Goal: Find specific page/section: Find specific page/section

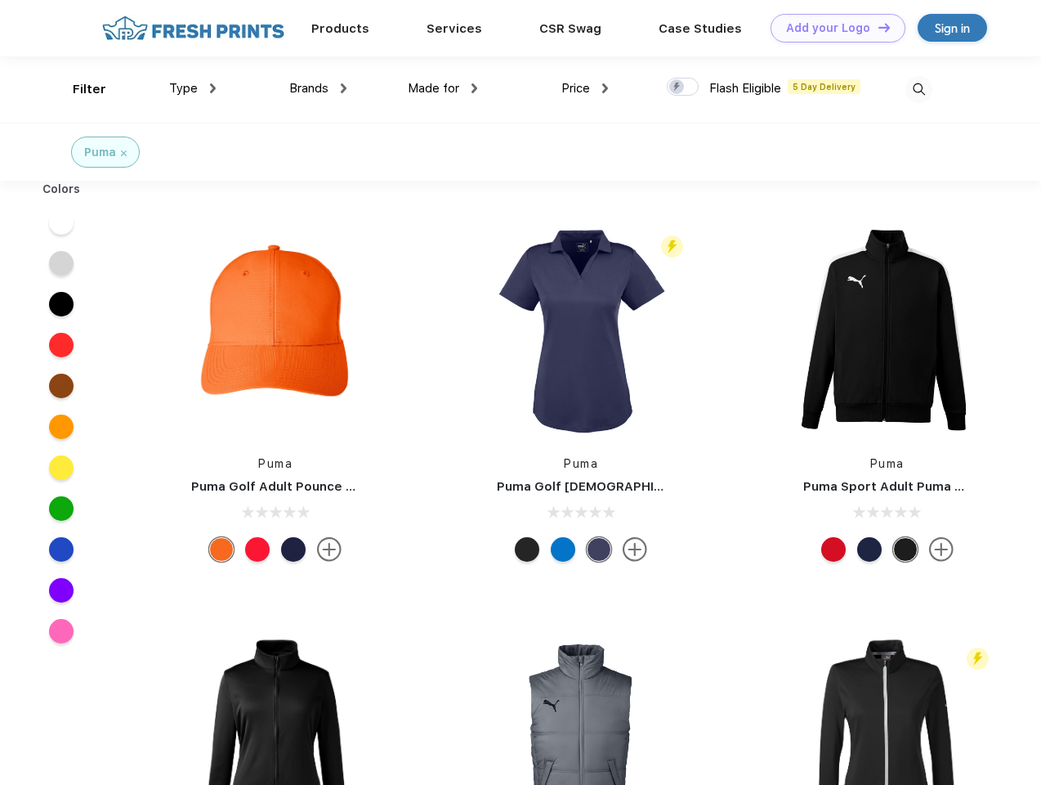
click at [832, 28] on link "Add your Logo Design Tool" at bounding box center [838, 28] width 135 height 29
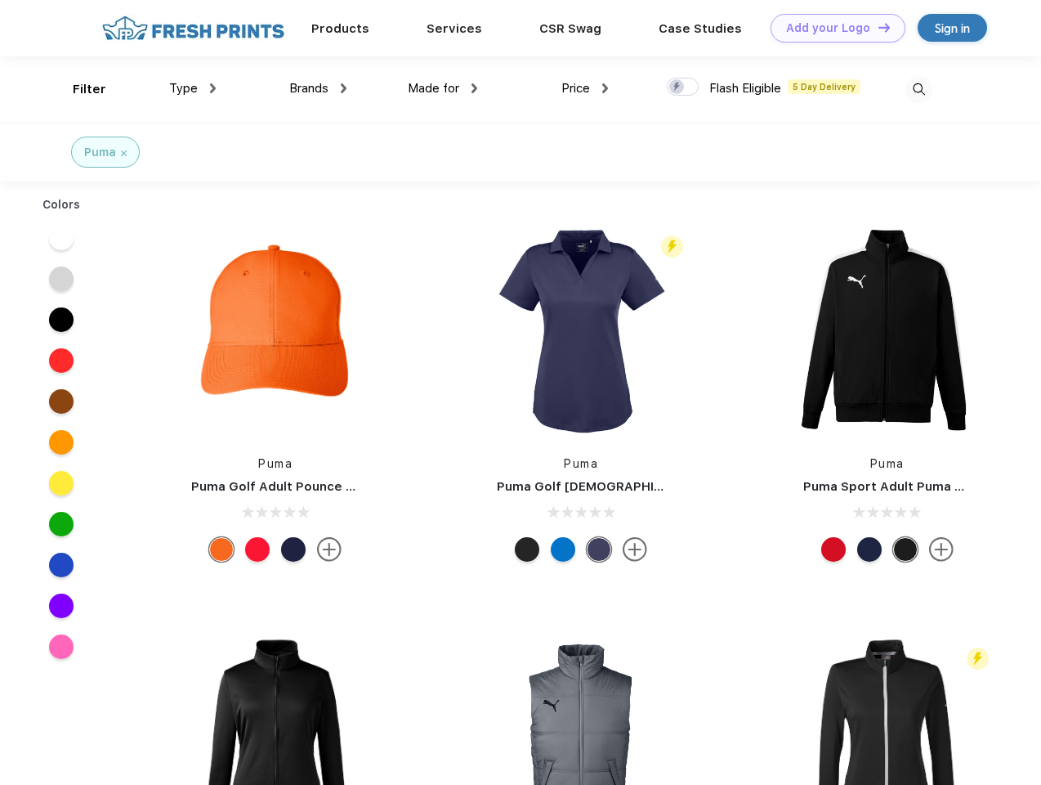
click at [0, 0] on div "Design Tool" at bounding box center [0, 0] width 0 height 0
click at [877, 27] on link "Add your Logo Design Tool" at bounding box center [838, 28] width 135 height 29
click at [78, 89] on div "Filter" at bounding box center [90, 89] width 34 height 19
click at [193, 88] on span "Type" at bounding box center [183, 88] width 29 height 15
click at [318, 88] on span "Brands" at bounding box center [308, 88] width 39 height 15
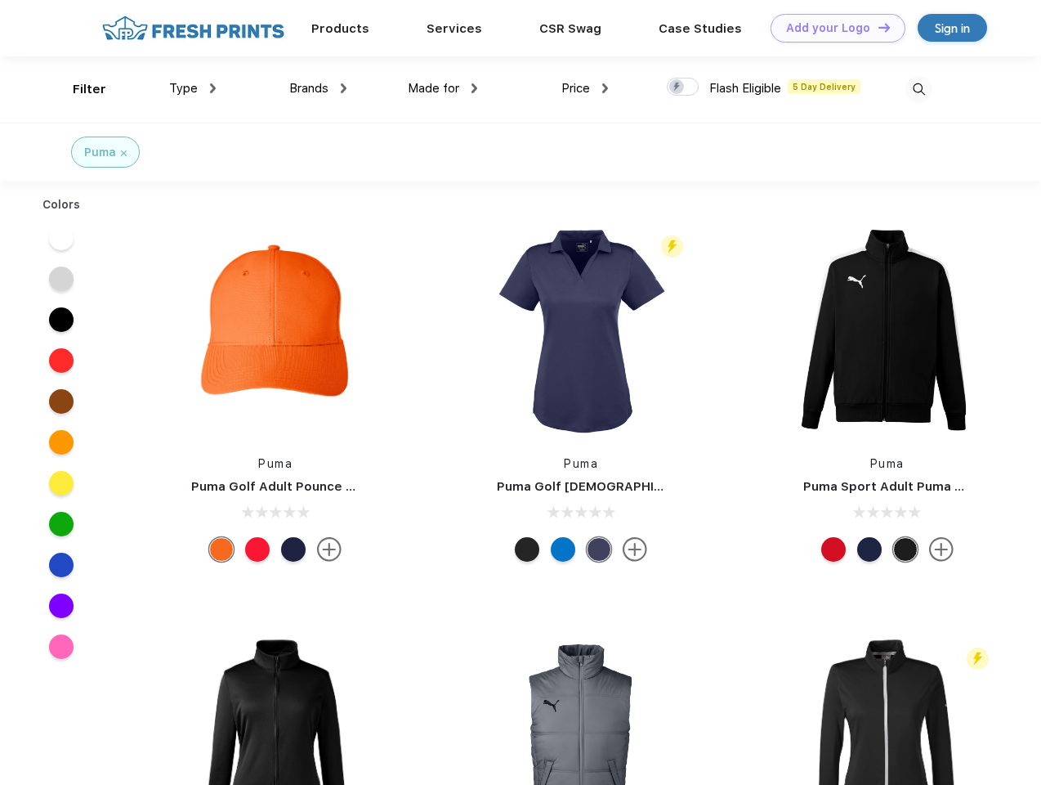
click at [443, 88] on span "Made for" at bounding box center [433, 88] width 51 height 15
click at [585, 88] on span "Price" at bounding box center [575, 88] width 29 height 15
click at [683, 87] on div at bounding box center [683, 87] width 32 height 18
click at [678, 87] on input "checkbox" at bounding box center [672, 82] width 11 height 11
click at [919, 89] on img at bounding box center [919, 89] width 27 height 27
